Goal: Task Accomplishment & Management: Use online tool/utility

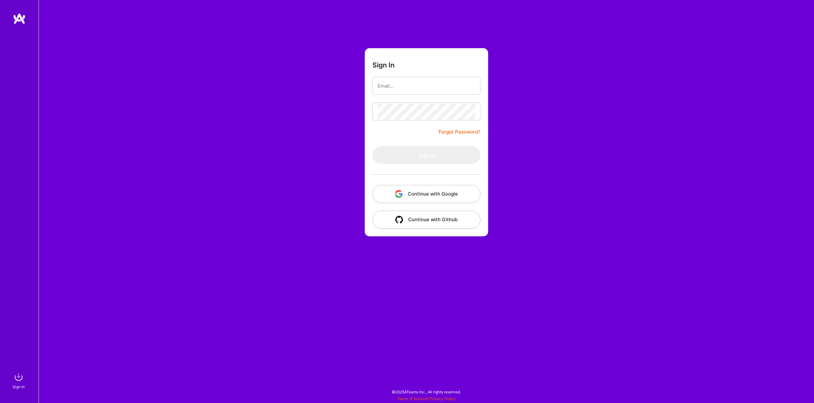
click at [442, 197] on button "Continue with Google" at bounding box center [427, 194] width 108 height 18
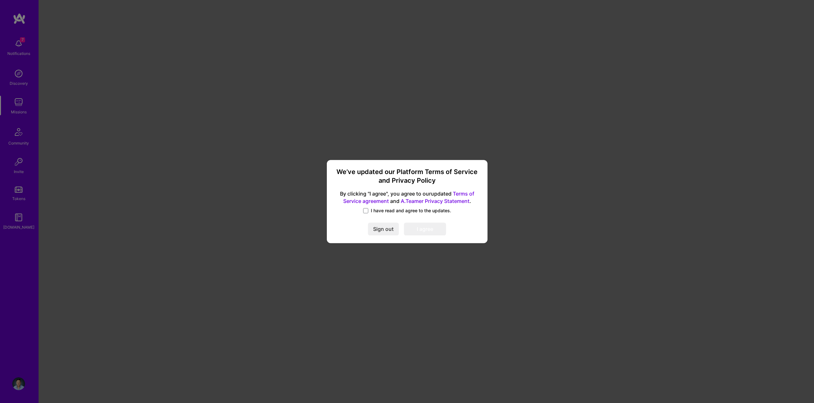
click at [369, 211] on label "I have read and agree to the updates." at bounding box center [407, 211] width 88 height 6
click at [0, 0] on input "I have read and agree to the updates." at bounding box center [0, 0] width 0 height 0
click at [422, 228] on button "I agree" at bounding box center [425, 229] width 42 height 13
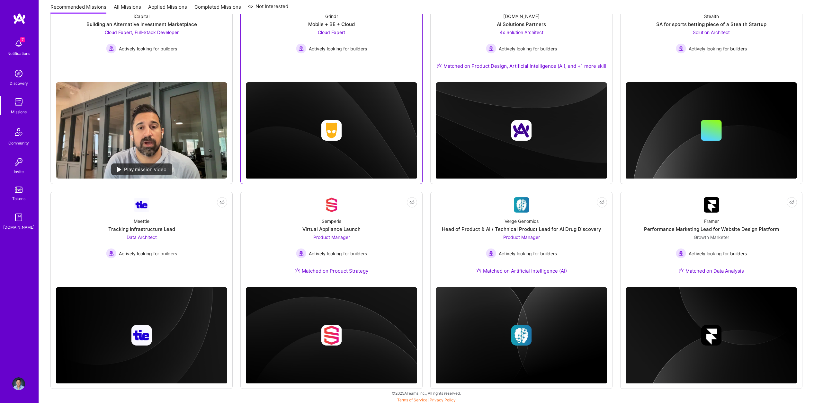
scroll to position [123, 0]
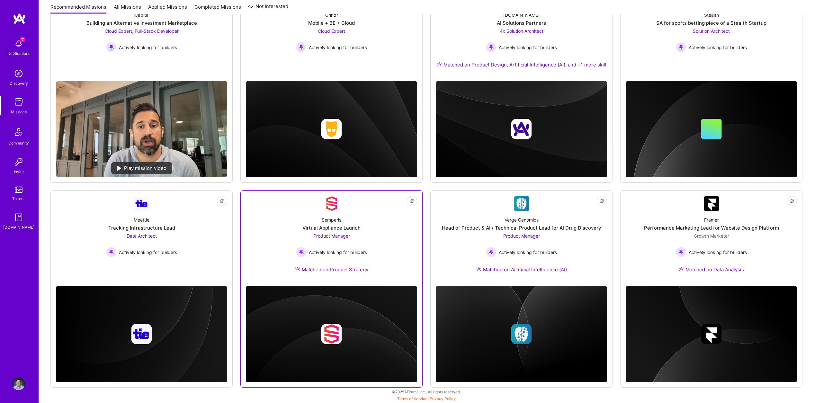
click at [337, 236] on span "Product Manager" at bounding box center [331, 235] width 37 height 5
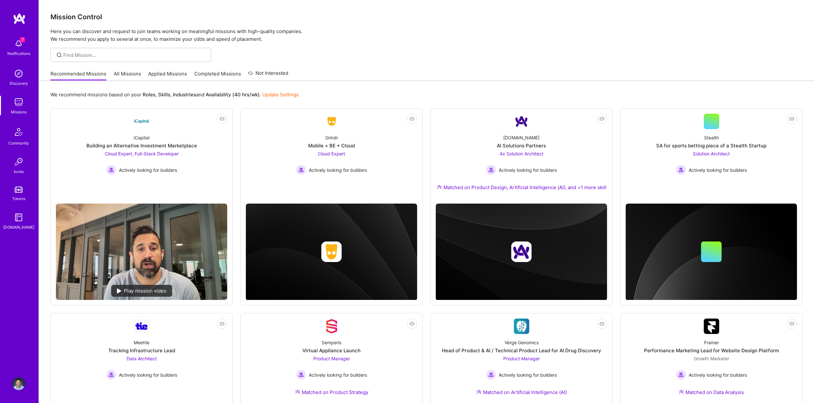
click at [125, 75] on link "All Missions" at bounding box center [127, 75] width 27 height 11
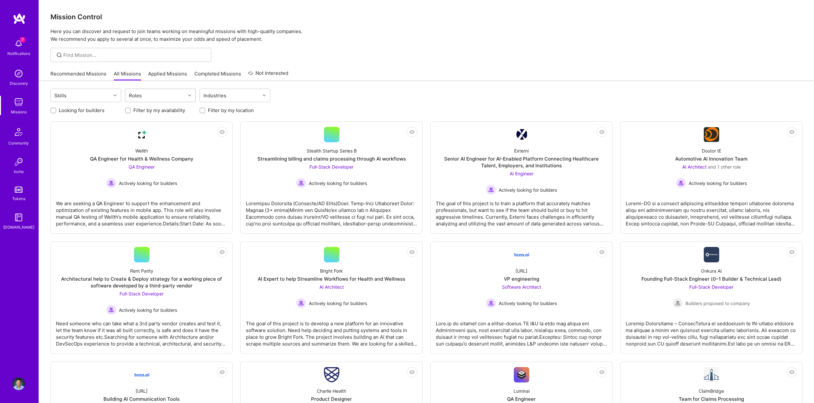
click at [144, 95] on div "Roles" at bounding box center [155, 95] width 60 height 13
type input "product"
click at [150, 112] on div "AI Product Manager" at bounding box center [160, 112] width 63 height 7
checkbox input "true"
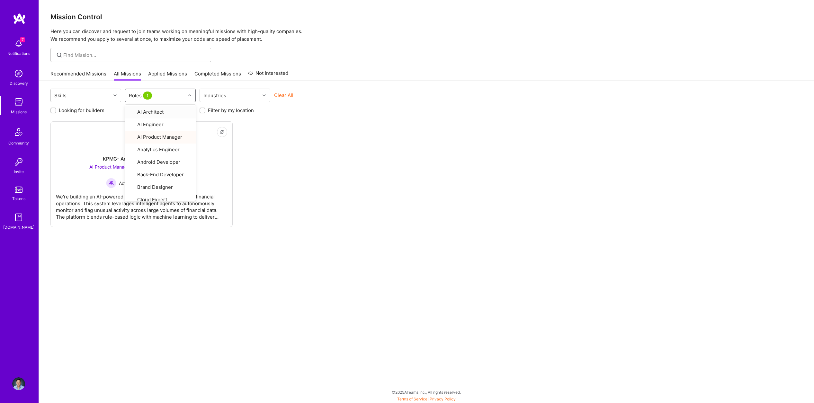
click at [159, 96] on div "Roles 1" at bounding box center [155, 95] width 60 height 13
click at [156, 135] on div "AI Product Manager" at bounding box center [160, 135] width 63 height 7
checkbox input "false"
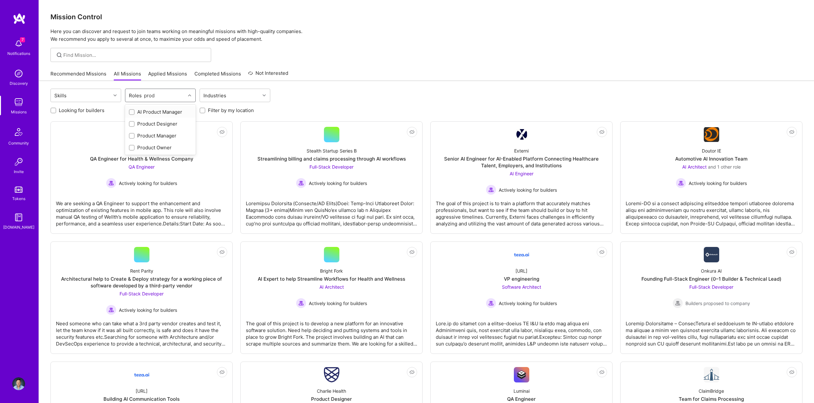
type input "produ"
click at [159, 137] on div "Product Manager" at bounding box center [160, 135] width 63 height 7
checkbox input "true"
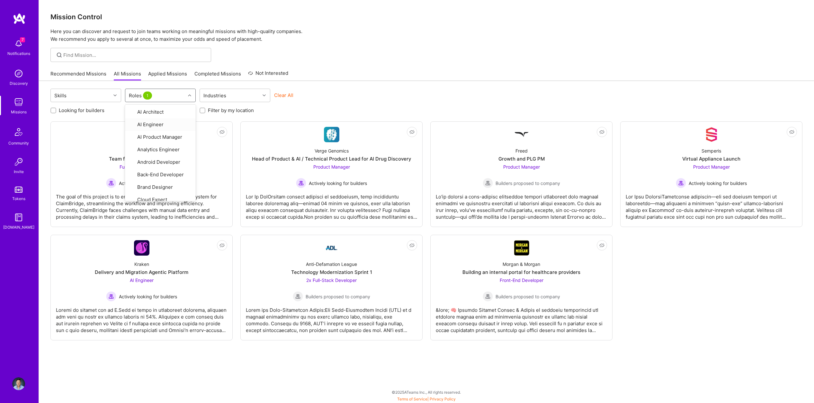
click at [377, 102] on div "Skills option Product Manager, selected. option AI Engineer focused, 2 of 33. 3…" at bounding box center [426, 96] width 752 height 15
